Goal: Check status: Check status

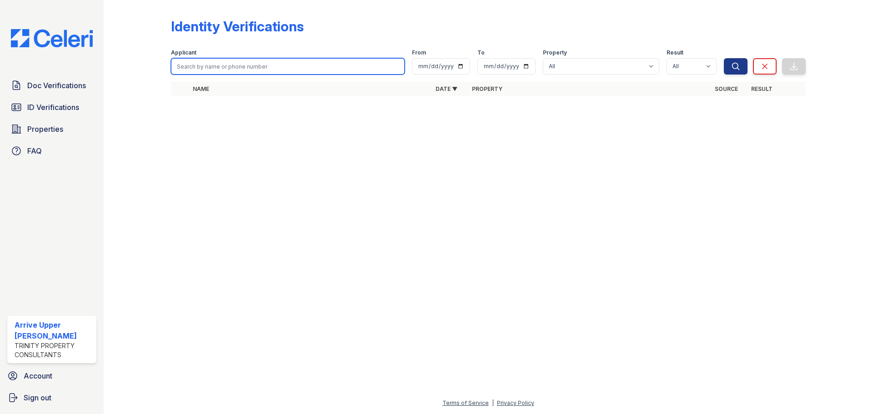
click at [240, 68] on input "search" at bounding box center [288, 66] width 234 height 16
type input "kris"
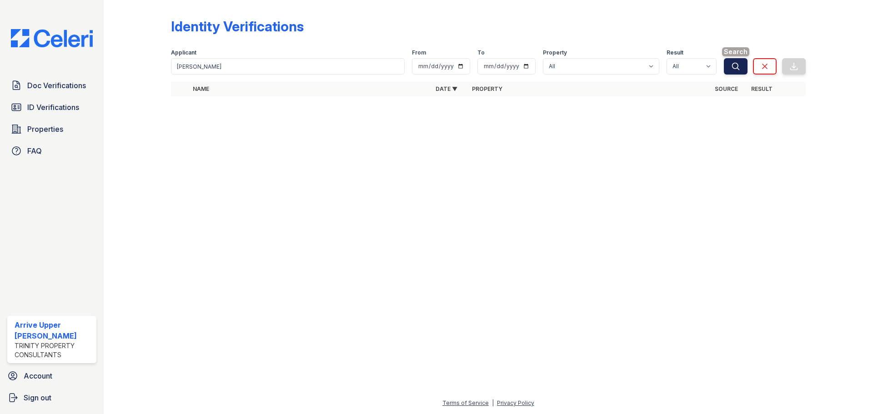
click at [732, 65] on icon "submit" at bounding box center [735, 66] width 7 height 7
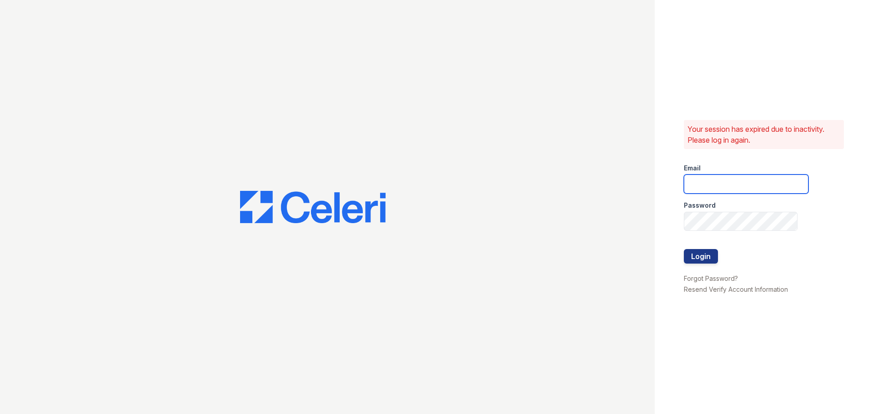
type input "arriveupperkirby@trinity-pm.com"
click at [702, 256] on button "Login" at bounding box center [701, 256] width 34 height 15
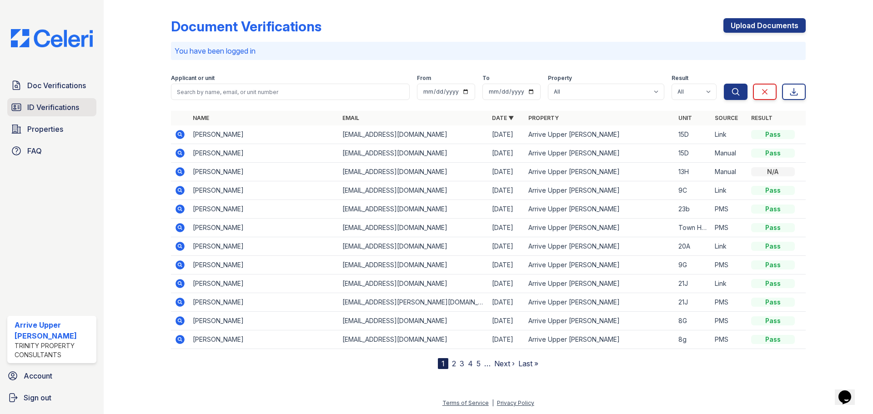
click at [47, 106] on span "ID Verifications" at bounding box center [53, 107] width 52 height 11
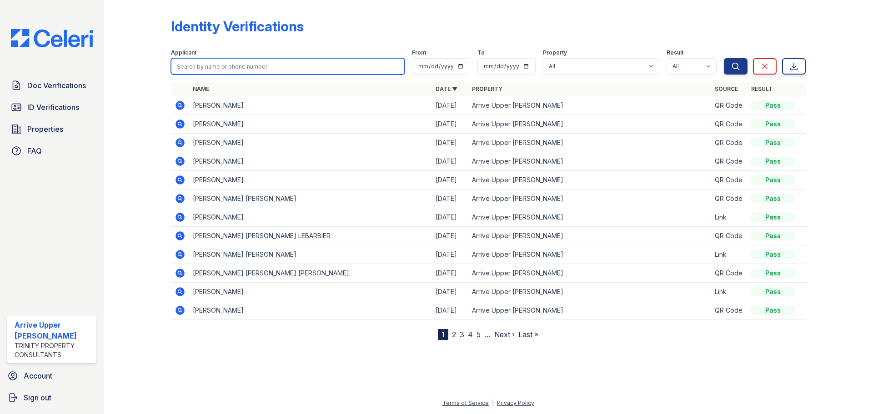
click at [245, 70] on input "search" at bounding box center [288, 66] width 234 height 16
type input "kris"
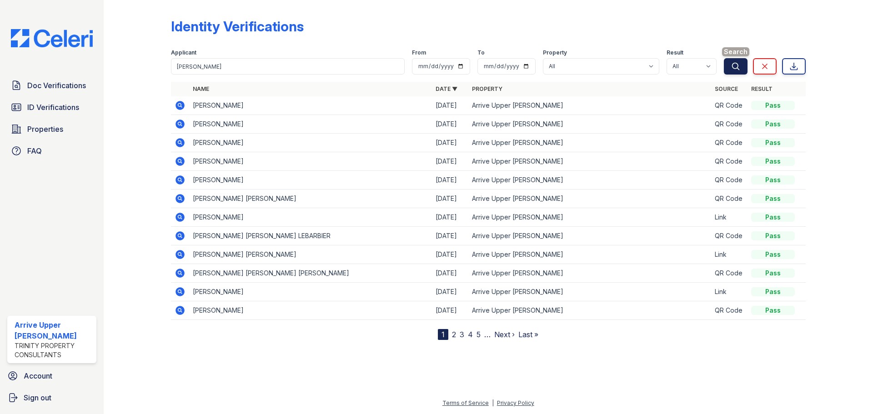
click at [735, 66] on icon "submit" at bounding box center [735, 66] width 9 height 9
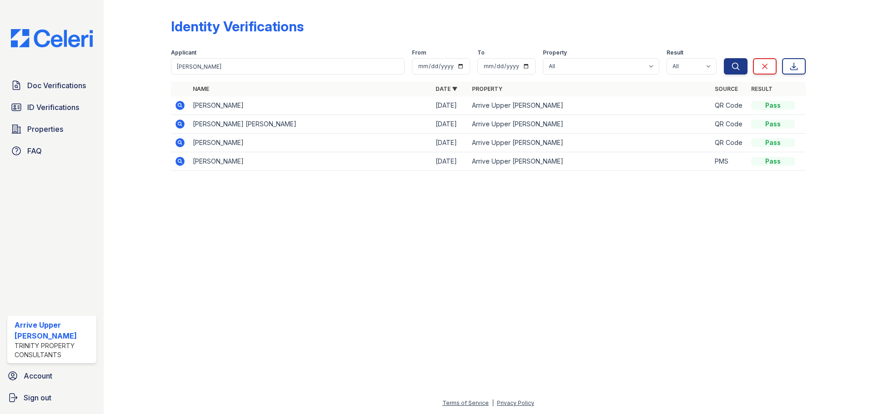
click at [179, 106] on icon at bounding box center [179, 105] width 2 height 2
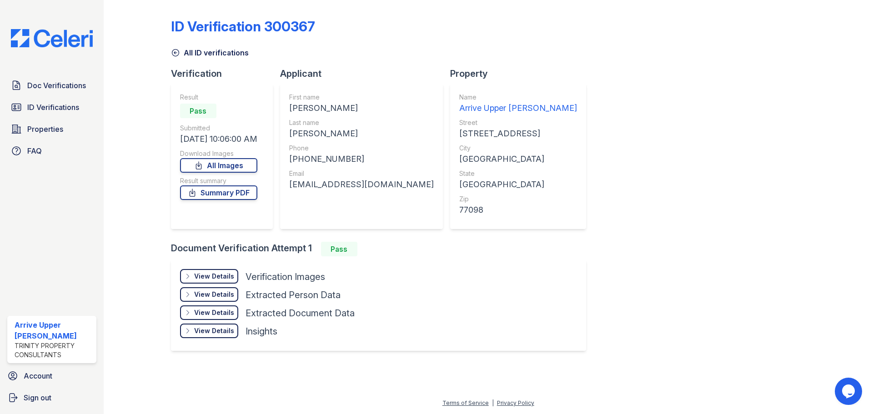
click at [221, 272] on div "View Details" at bounding box center [214, 276] width 40 height 9
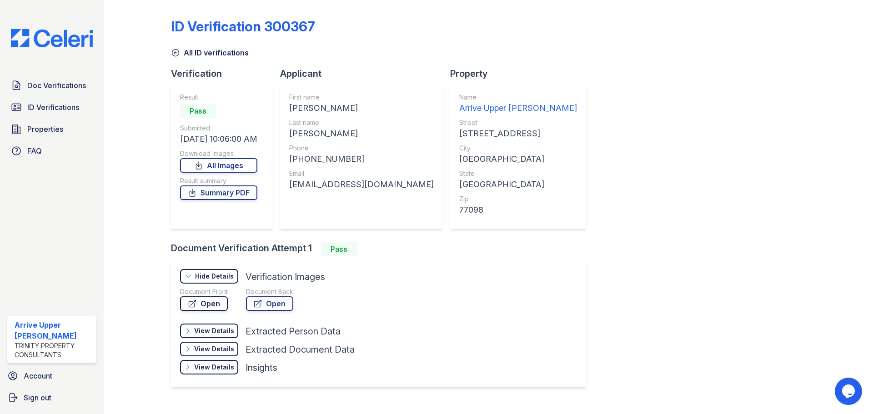
click at [205, 305] on link "Open" at bounding box center [204, 303] width 48 height 15
